Goal: Task Accomplishment & Management: Use online tool/utility

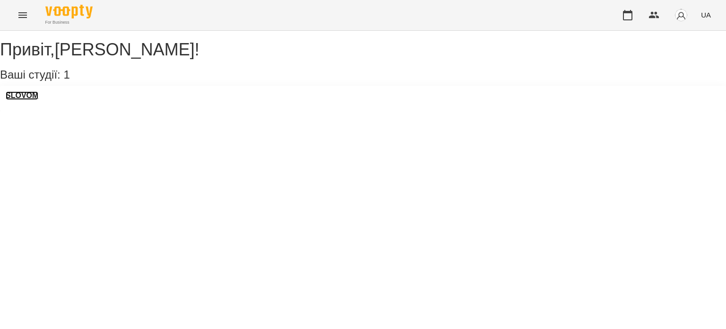
click at [38, 100] on h3 "SLOVOM" at bounding box center [22, 95] width 33 height 9
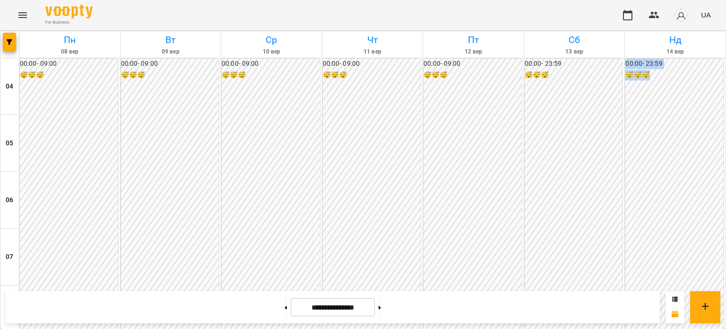
drag, startPoint x: 717, startPoint y: 121, endPoint x: 726, endPoint y: 115, distance: 10.6
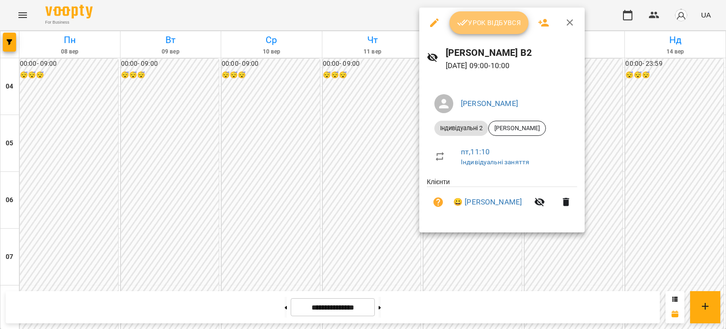
click at [469, 28] on span "Урок відбувся" at bounding box center [489, 22] width 64 height 11
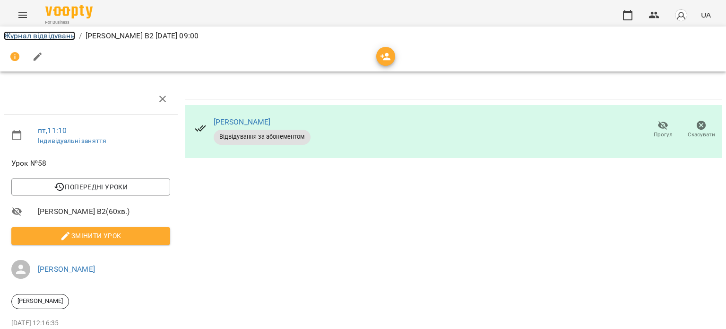
click at [44, 37] on link "Журнал відвідувань" at bounding box center [39, 35] width 71 height 9
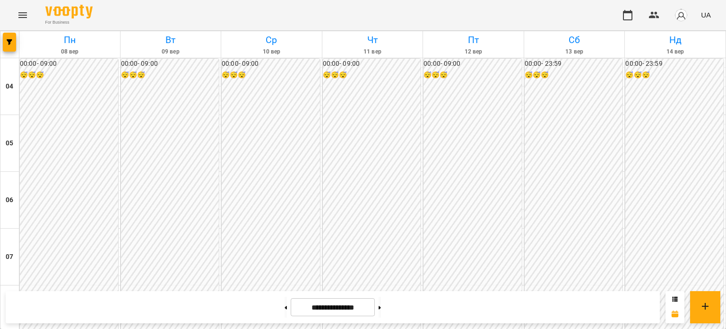
scroll to position [274, 0]
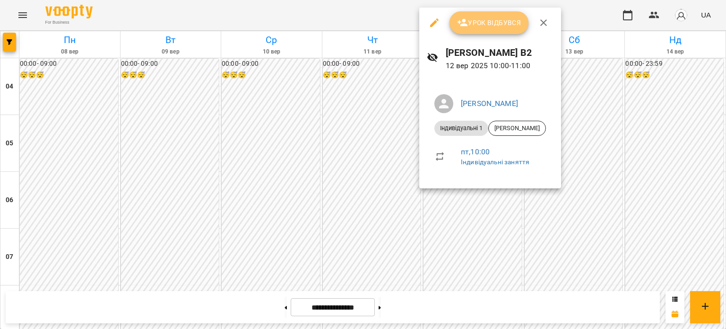
click at [493, 13] on button "Урок відбувся" at bounding box center [489, 22] width 79 height 23
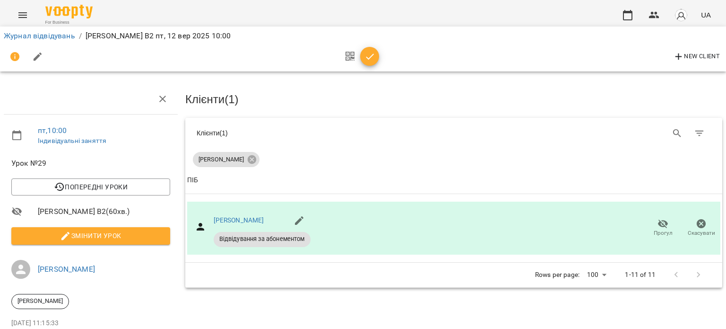
drag, startPoint x: 361, startPoint y: 64, endPoint x: 375, endPoint y: 58, distance: 14.6
click at [375, 58] on div at bounding box center [359, 56] width 39 height 23
click at [375, 58] on icon "button" at bounding box center [370, 56] width 11 height 11
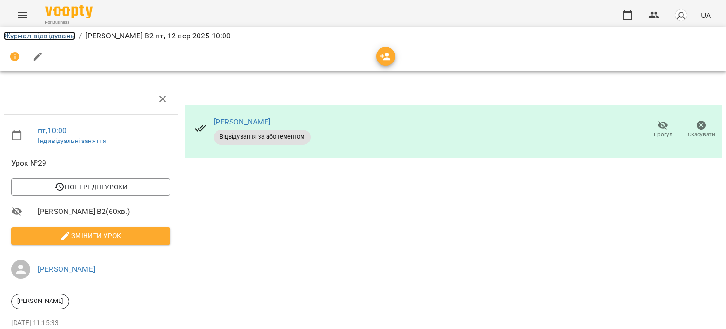
click at [66, 37] on link "Журнал відвідувань" at bounding box center [39, 35] width 71 height 9
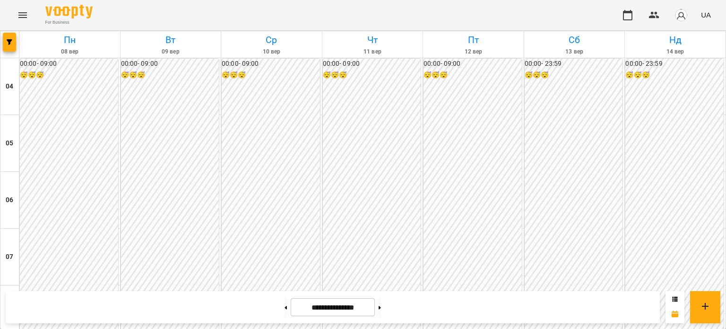
scroll to position [413, 0]
